Goal: Task Accomplishment & Management: Manage account settings

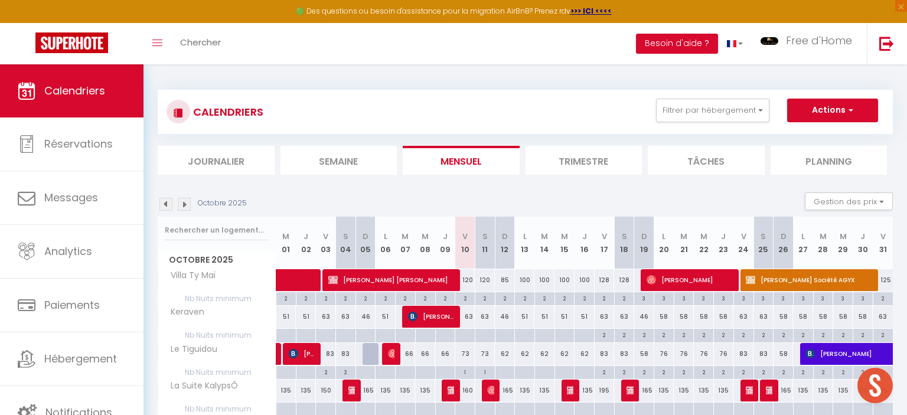
scroll to position [787, 0]
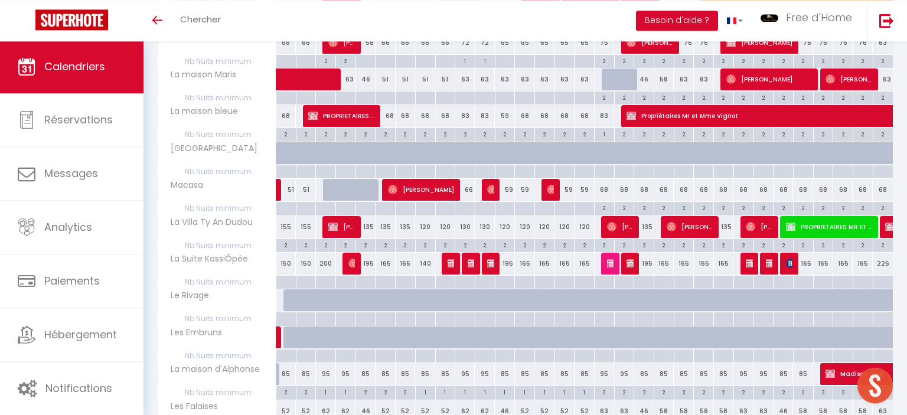
scroll to position [577, 0]
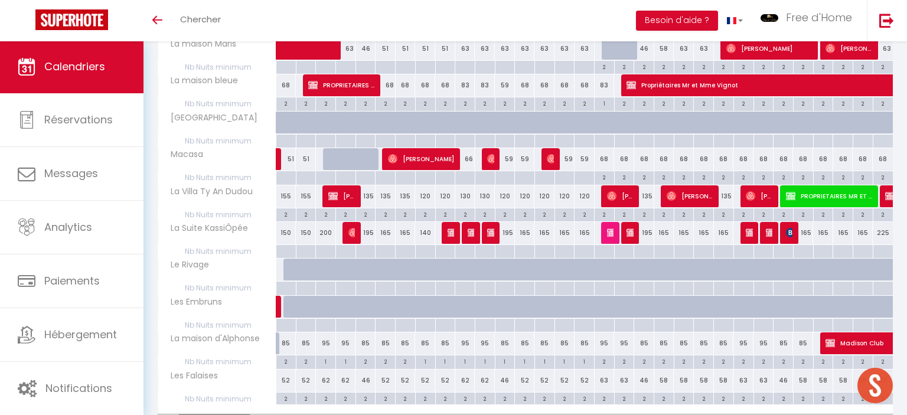
click at [472, 231] on img at bounding box center [472, 232] width 9 height 9
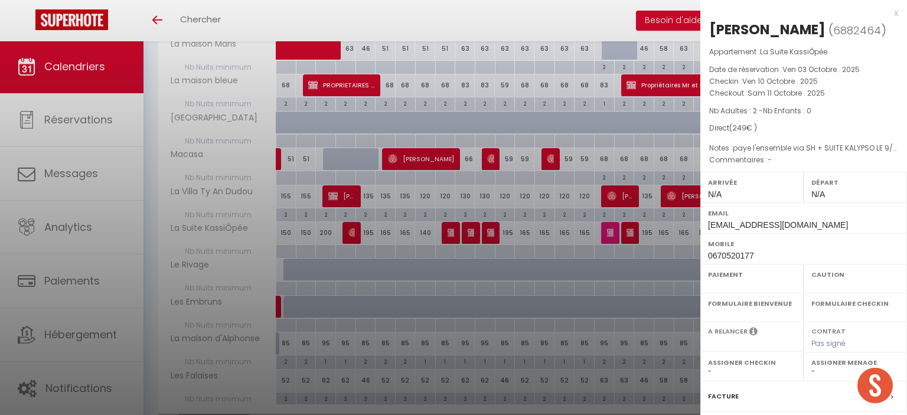
select select "OK"
select select "0"
select select "1"
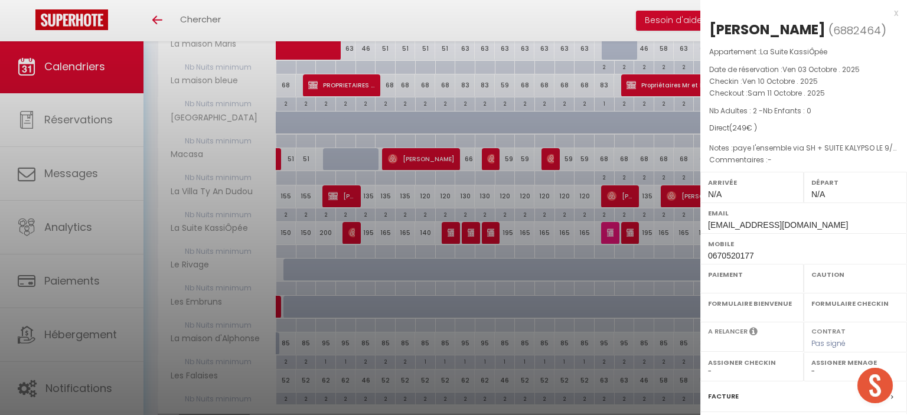
select select
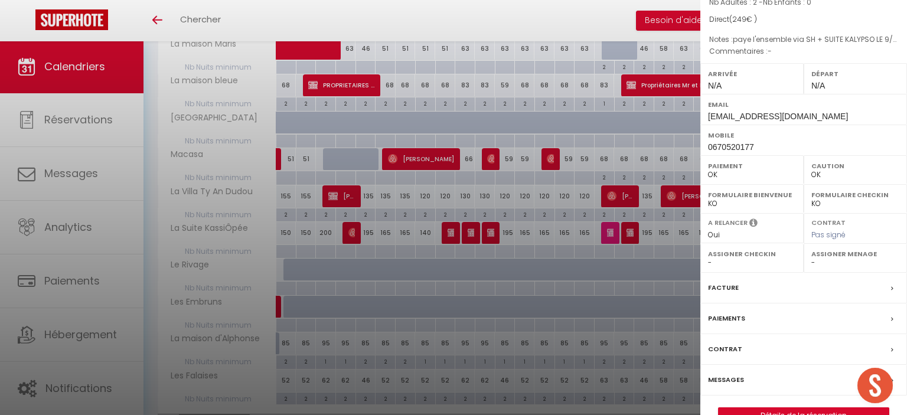
scroll to position [0, 0]
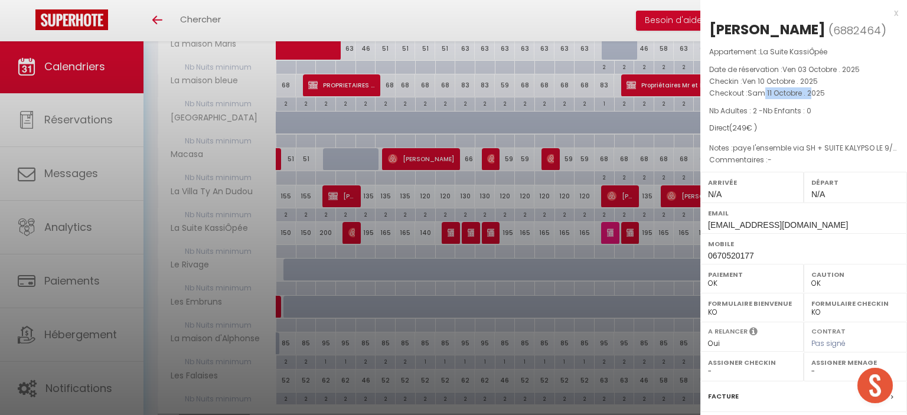
drag, startPoint x: 764, startPoint y: 93, endPoint x: 809, endPoint y: 96, distance: 45.5
click at [809, 96] on span "Sam 11 Octobre . 2025" at bounding box center [785, 93] width 77 height 10
drag, startPoint x: 775, startPoint y: 148, endPoint x: 821, endPoint y: 148, distance: 46.0
click at [821, 148] on span "paye l'ensemble via SH + SUITE KALYPSO LE 9/10" at bounding box center [794, 150] width 177 height 13
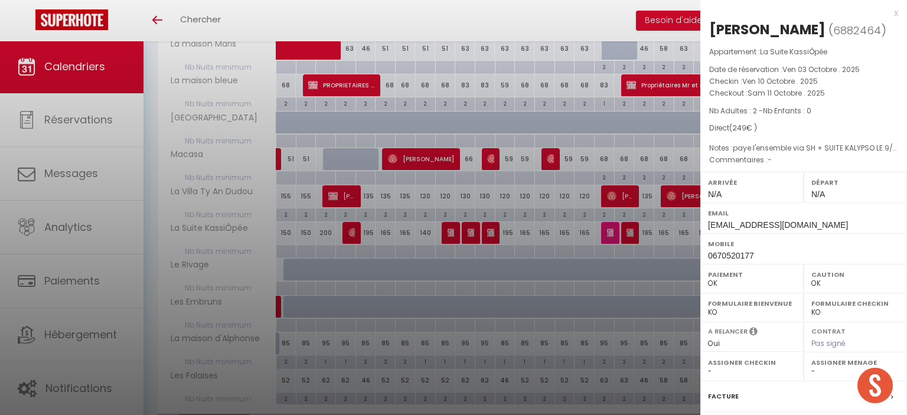
click at [793, 89] on span "Sam 11 Octobre . 2025" at bounding box center [785, 93] width 77 height 10
click at [895, 17] on div "x" at bounding box center [799, 13] width 198 height 14
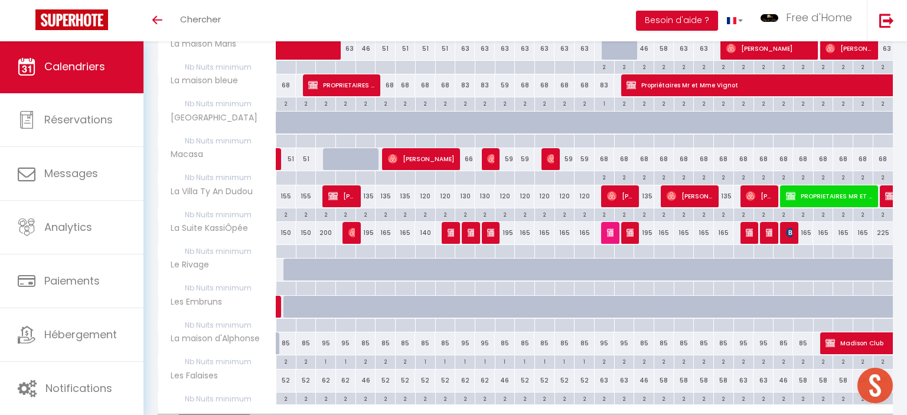
click at [488, 233] on img at bounding box center [491, 232] width 9 height 9
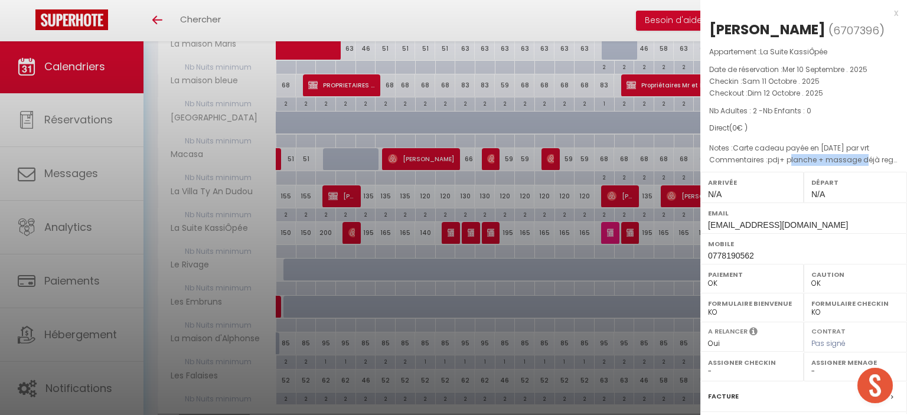
drag, startPoint x: 788, startPoint y: 159, endPoint x: 868, endPoint y: 165, distance: 80.5
click at [867, 165] on p "Commentaires : pdj+ planche + massage déjà reglés" at bounding box center [803, 160] width 189 height 12
click at [868, 165] on span "pdj+ planche + massage déjà reglés" at bounding box center [835, 160] width 136 height 10
drag, startPoint x: 847, startPoint y: 157, endPoint x: 858, endPoint y: 161, distance: 12.3
click at [857, 160] on span "pdj+ planche + massage déjà reglés" at bounding box center [835, 160] width 136 height 10
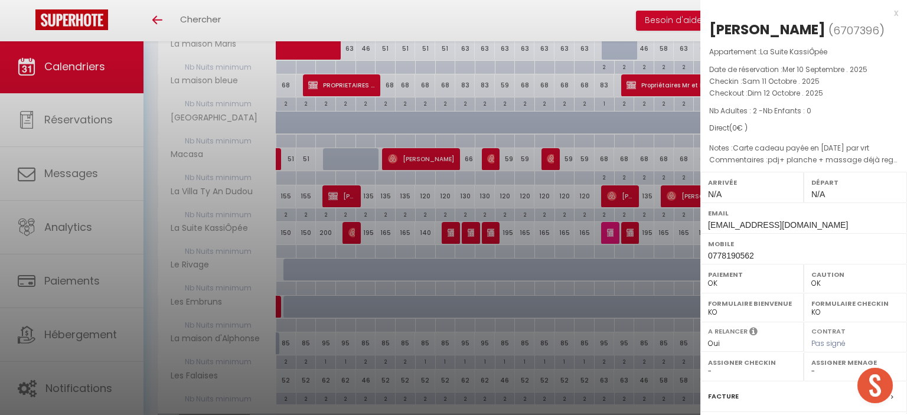
click at [861, 161] on span "pdj+ planche + massage déjà reglés" at bounding box center [835, 160] width 136 height 10
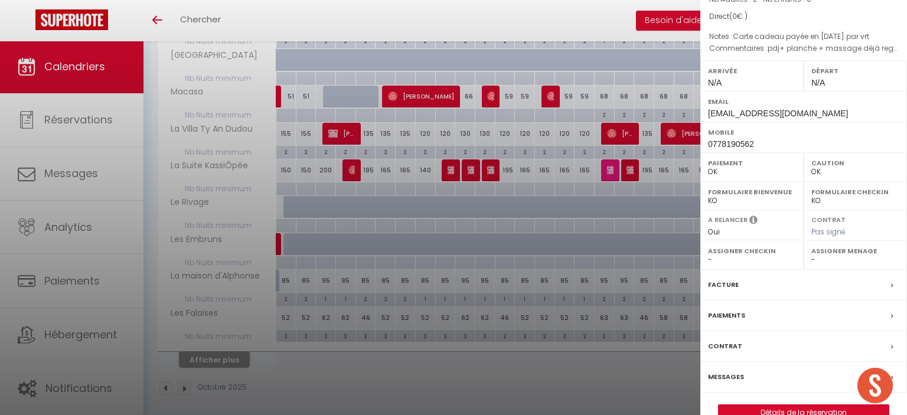
scroll to position [133, 0]
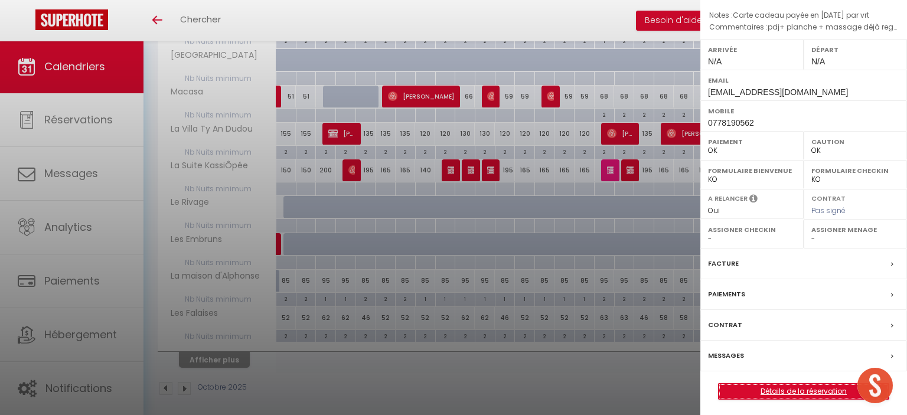
click at [738, 390] on link "Détails de la réservation" at bounding box center [803, 391] width 170 height 15
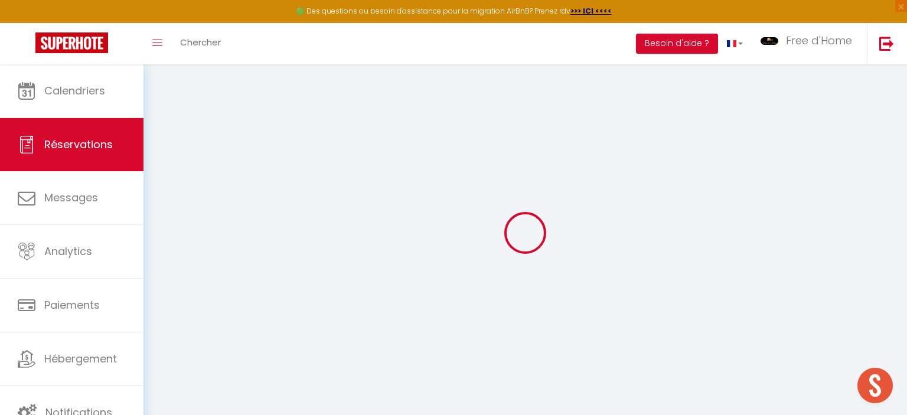
select select
checkbox input "true"
select select
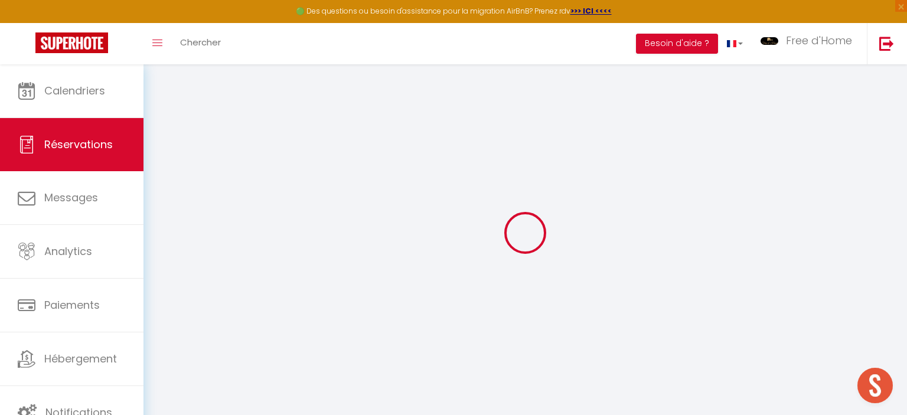
checkbox input "true"
select select
checkbox input "true"
type textarea "pdj+ planche + massage déjà reglés"
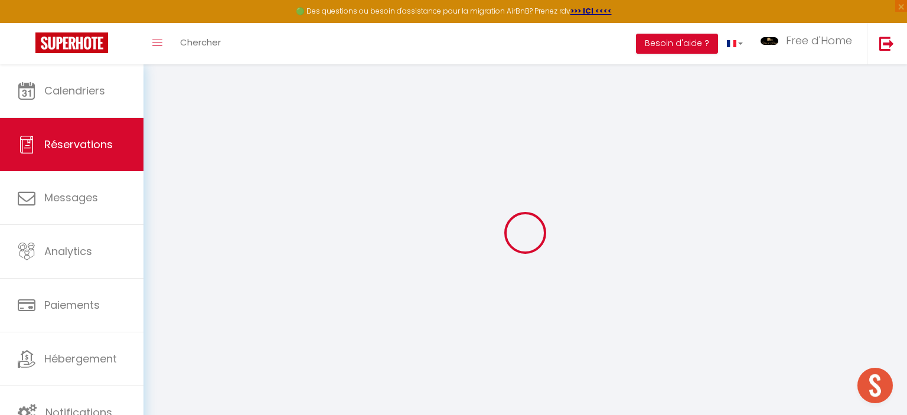
type textarea "Carte cadeau payée en [DATE] par vrt"
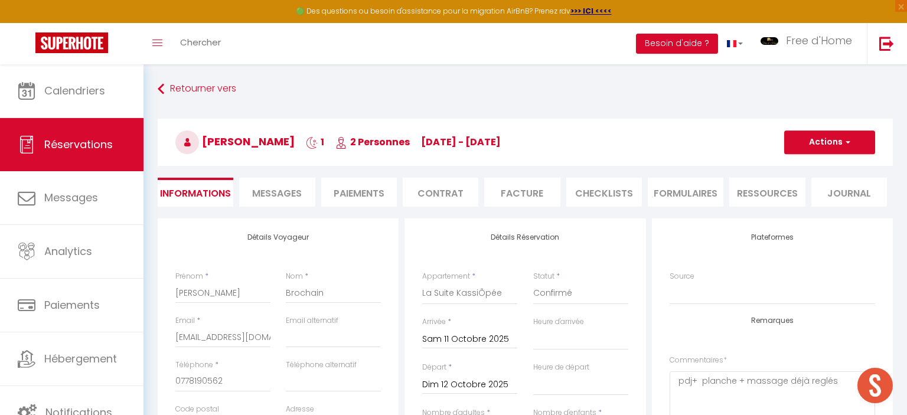
checkbox input "true"
select select
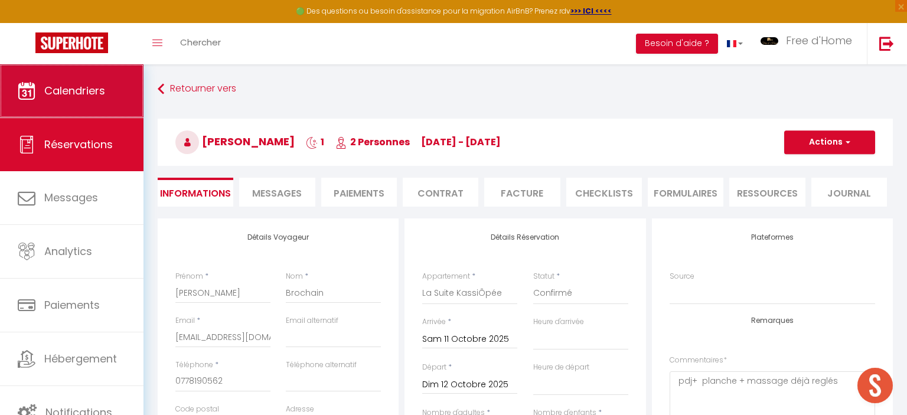
click at [23, 110] on link "Calendriers" at bounding box center [71, 90] width 143 height 53
